Goal: Task Accomplishment & Management: Complete application form

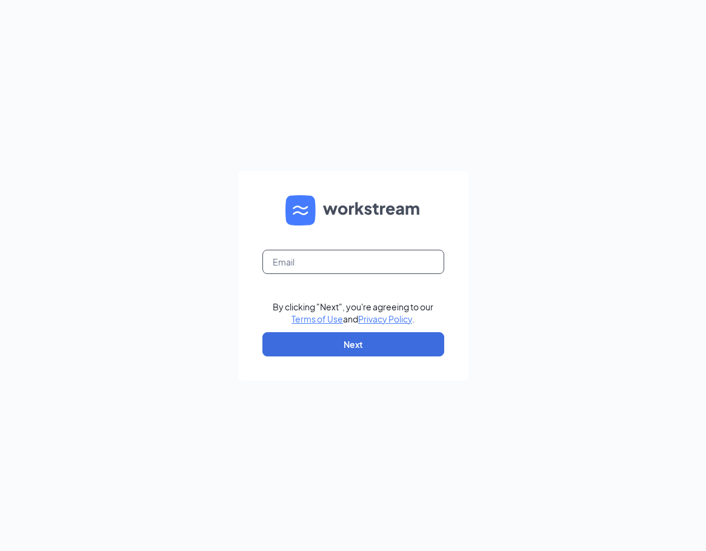
click at [404, 254] on input "text" at bounding box center [353, 262] width 182 height 24
type input "courtney.thundercloud@outlook.com"
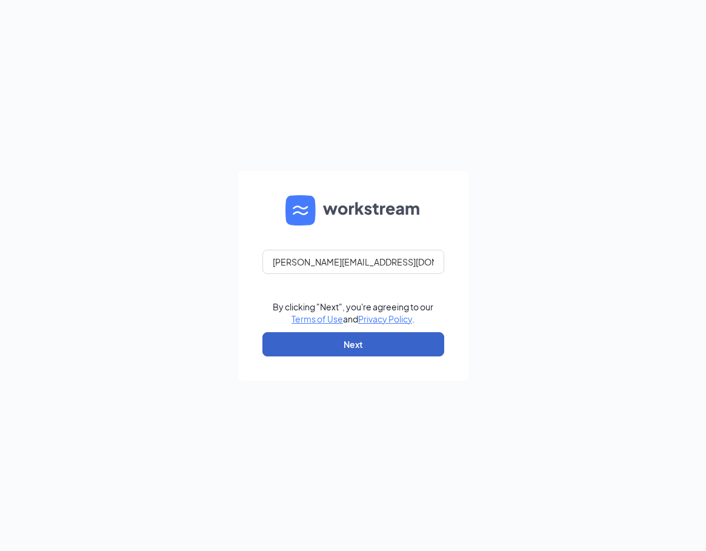
click at [370, 341] on button "Next" at bounding box center [353, 344] width 182 height 24
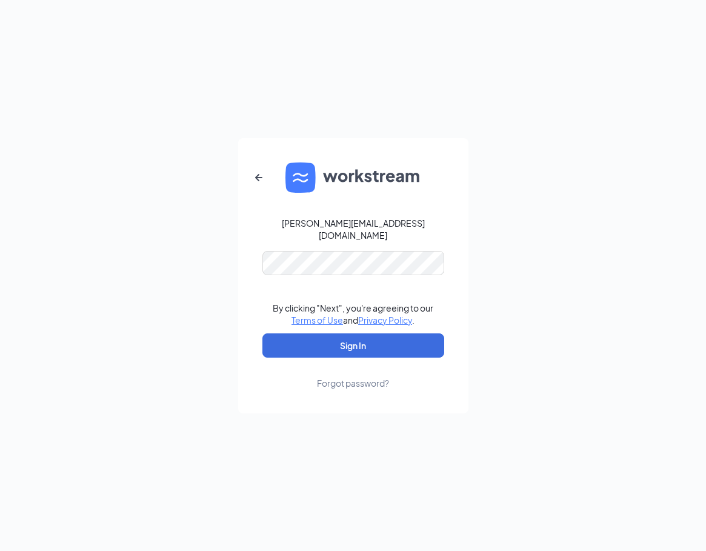
click at [176, 322] on div "courtney.thundercloud@outlook.com By clicking "Next", you're agreeing to our Te…" at bounding box center [353, 275] width 706 height 551
click at [267, 186] on button "button" at bounding box center [258, 177] width 29 height 29
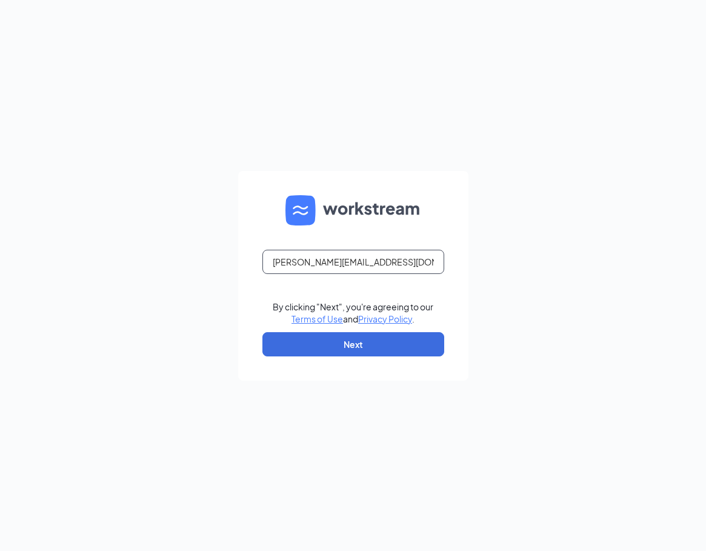
drag, startPoint x: 444, startPoint y: 276, endPoint x: 382, endPoint y: 255, distance: 65.6
click at [444, 276] on form "courtney.thundercloud@outlook.com By clicking "Next", you're agreeing to our Te…" at bounding box center [353, 276] width 230 height 210
click at [395, 263] on input "courtney.thundercloud@outlook.com" at bounding box center [353, 262] width 182 height 24
drag, startPoint x: 448, startPoint y: 265, endPoint x: 439, endPoint y: 262, distance: 8.8
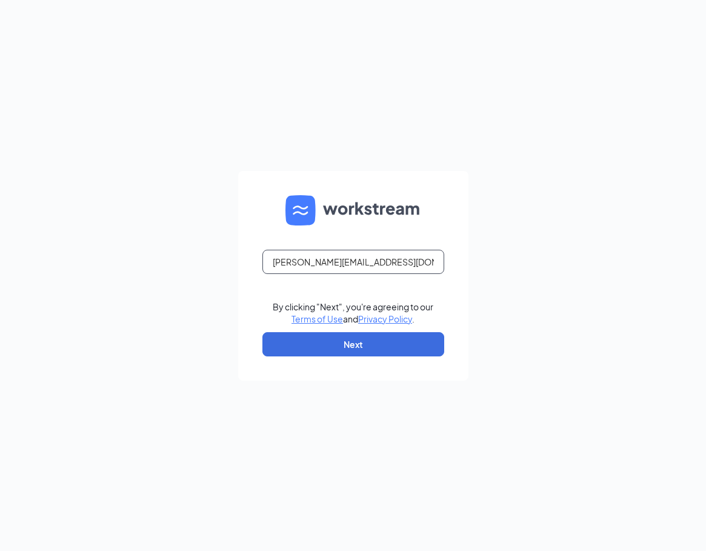
click at [445, 265] on form "courtney.thundercloud@outlook.com By clicking "Next", you're agreeing to our Te…" at bounding box center [353, 276] width 230 height 210
drag, startPoint x: 439, startPoint y: 262, endPoint x: 112, endPoint y: 266, distance: 327.3
click at [116, 266] on div "courtney.thundercloud@outlook.com By clicking "Next", you're agreeing to our Te…" at bounding box center [353, 275] width 706 height 551
click at [299, 273] on input "text" at bounding box center [353, 262] width 182 height 24
click at [334, 247] on form "Email field is required By clicking "Next", you're agreeing to our Terms of Use…" at bounding box center [353, 276] width 230 height 210
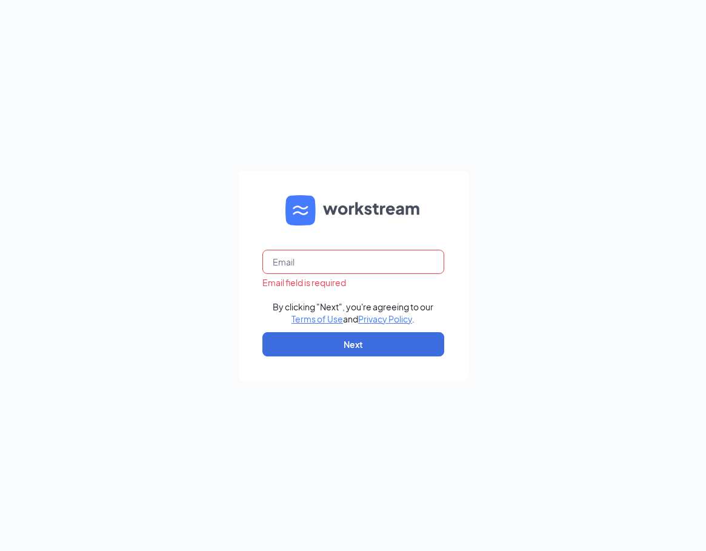
click at [329, 265] on input "text" at bounding box center [353, 262] width 182 height 24
click at [316, 272] on input "text" at bounding box center [353, 262] width 182 height 24
type input "a"
type input "s"
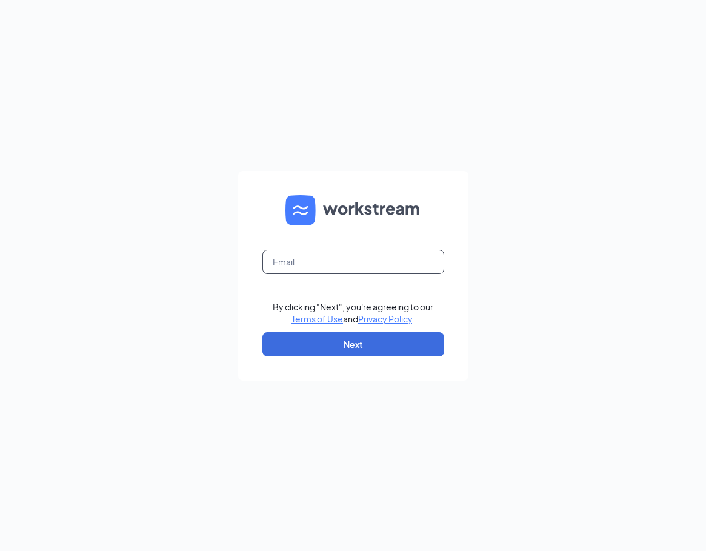
click at [385, 259] on input "text" at bounding box center [353, 262] width 182 height 24
click at [384, 259] on input "text" at bounding box center [353, 262] width 182 height 24
click at [318, 261] on input "text" at bounding box center [353, 262] width 182 height 24
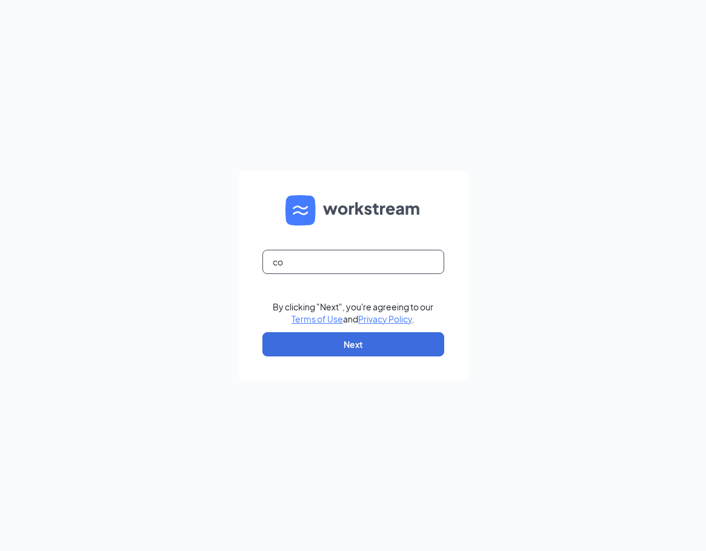
type input "cou"
click at [367, 258] on input "text" at bounding box center [353, 262] width 182 height 24
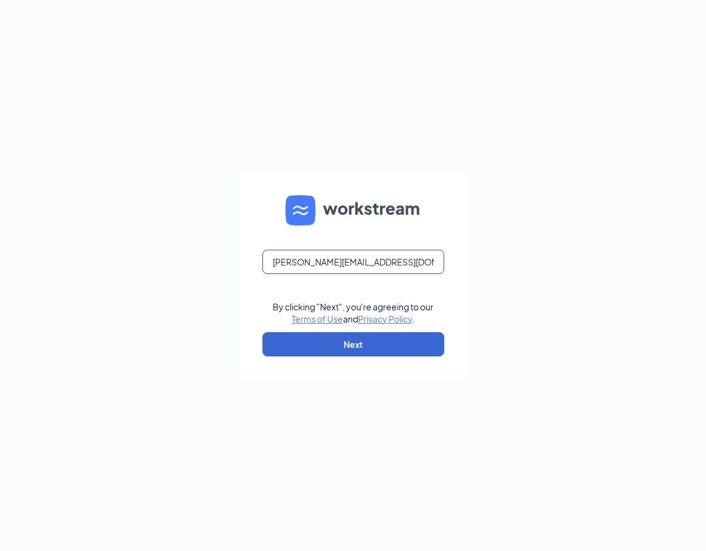
type input "[PERSON_NAME][EMAIL_ADDRESS][DOMAIN_NAME]"
click at [363, 337] on button "Next" at bounding box center [353, 344] width 182 height 24
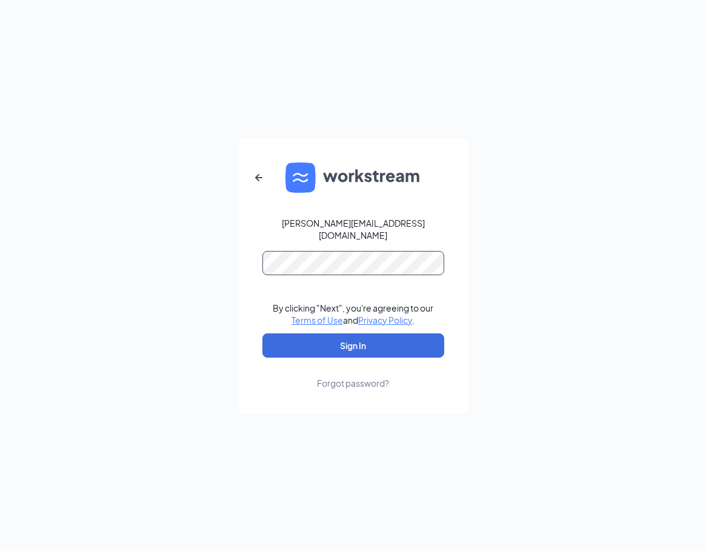
click at [262, 333] on button "Sign In" at bounding box center [353, 345] width 182 height 24
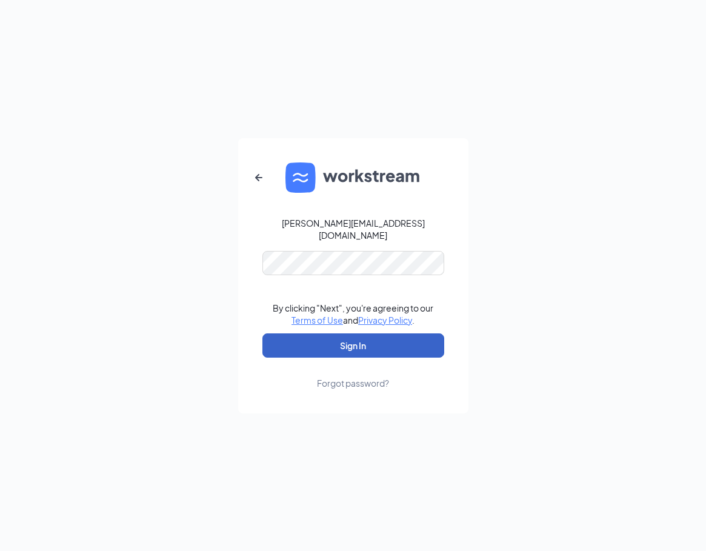
click at [268, 337] on button "Sign In" at bounding box center [353, 345] width 182 height 24
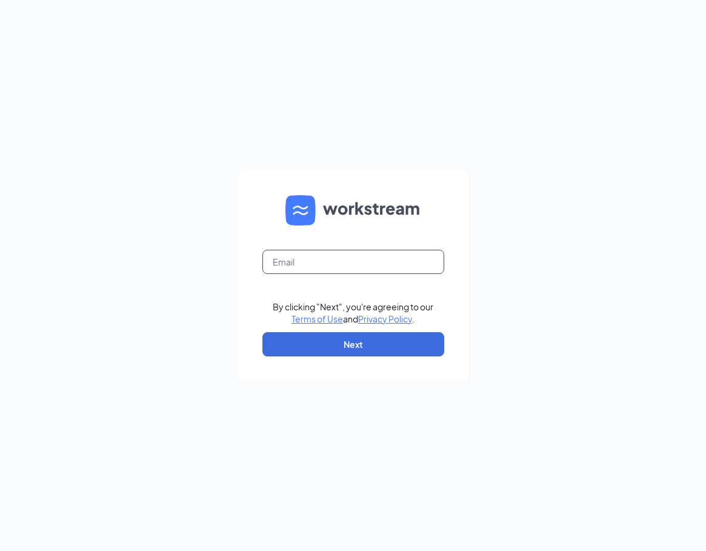
click at [416, 253] on input "text" at bounding box center [353, 262] width 182 height 24
drag, startPoint x: 320, startPoint y: 263, endPoint x: 207, endPoint y: 269, distance: 113.5
click at [318, 264] on input "text" at bounding box center [353, 262] width 182 height 24
drag, startPoint x: 207, startPoint y: 269, endPoint x: 288, endPoint y: 269, distance: 81.2
click at [210, 269] on div "Email field is required By clicking "Next", you're agreeing to our Terms of Use…" at bounding box center [353, 275] width 706 height 551
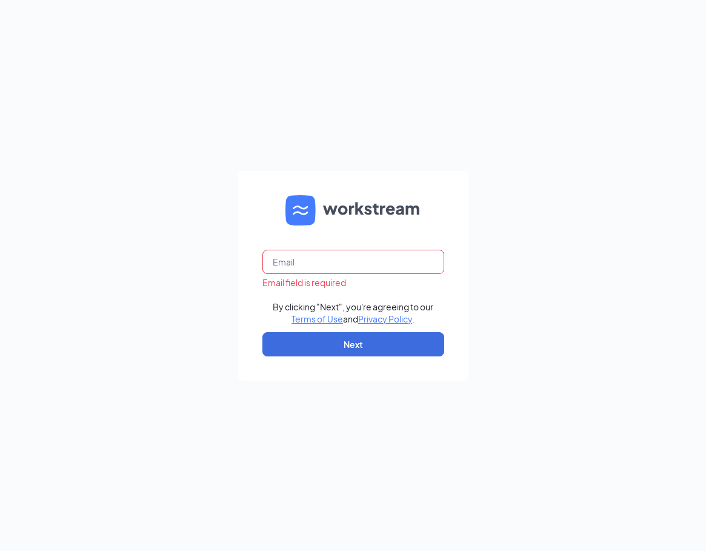
click at [288, 269] on input "text" at bounding box center [353, 262] width 182 height 24
type input "c"
